Goal: Task Accomplishment & Management: Use online tool/utility

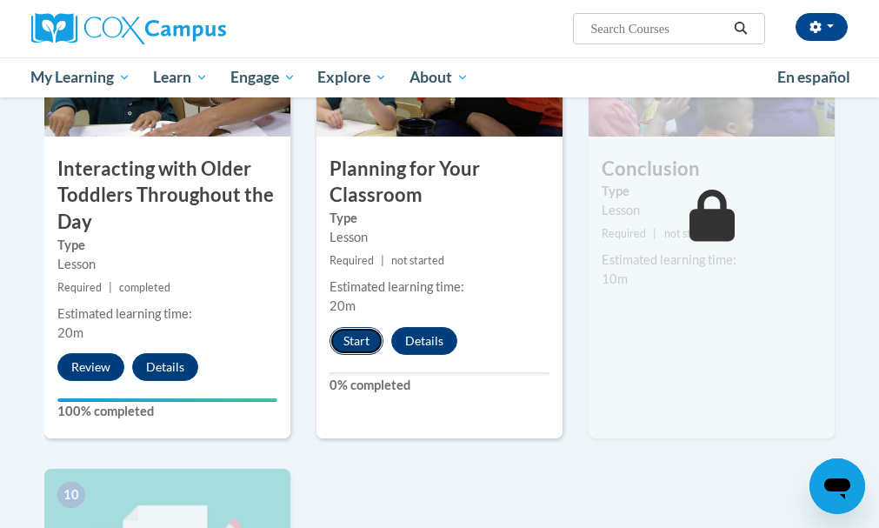
click at [342, 337] on button "Start" at bounding box center [356, 341] width 54 height 28
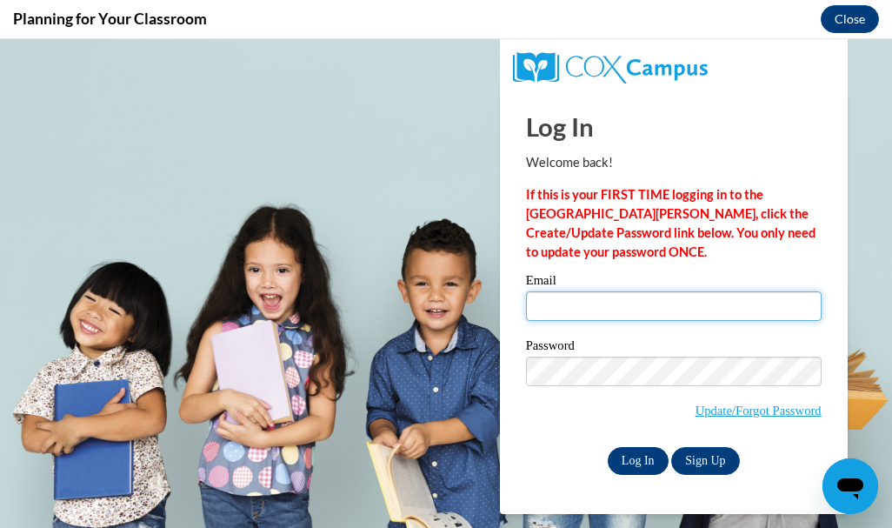
type input "sherylyons@gmail.com"
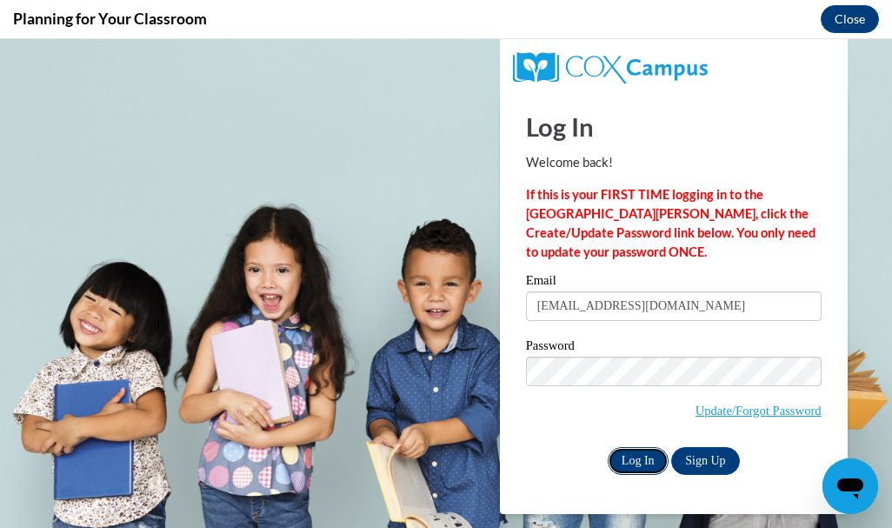
drag, startPoint x: 634, startPoint y: 459, endPoint x: 626, endPoint y: 466, distance: 10.5
click at [626, 466] on input "Log In" at bounding box center [638, 461] width 61 height 28
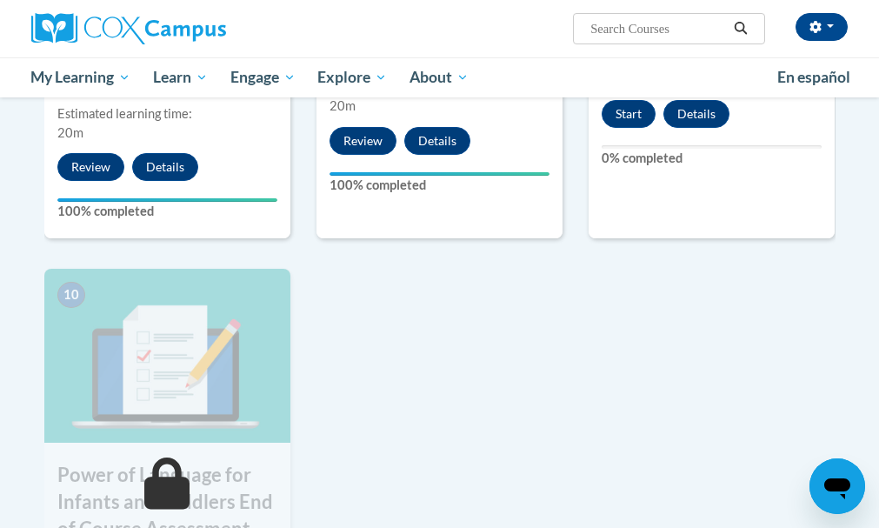
scroll to position [1727, 0]
